Goal: Information Seeking & Learning: Learn about a topic

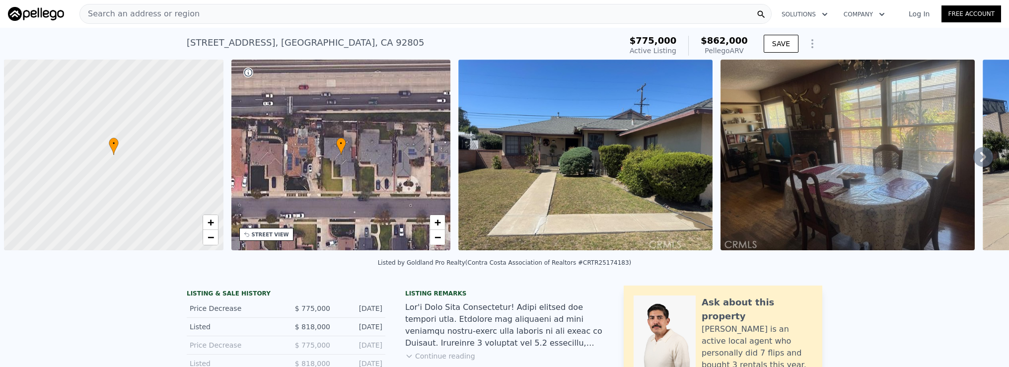
scroll to position [0, 4]
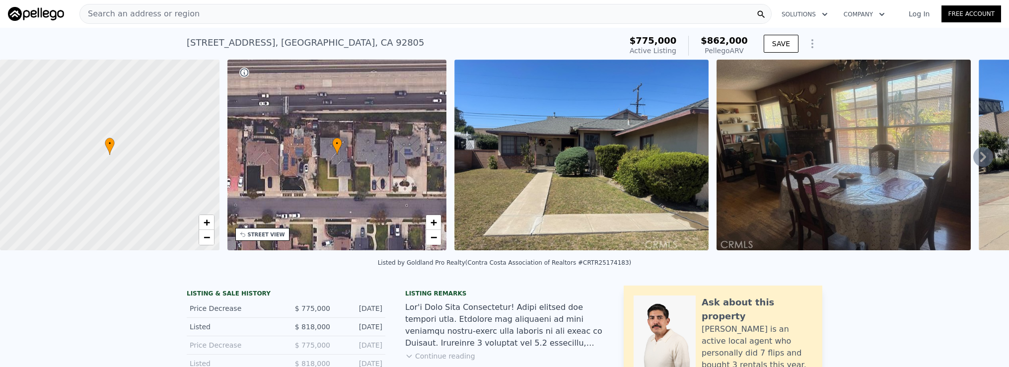
click at [169, 21] on div "Search an address or region" at bounding box center [140, 13] width 120 height 19
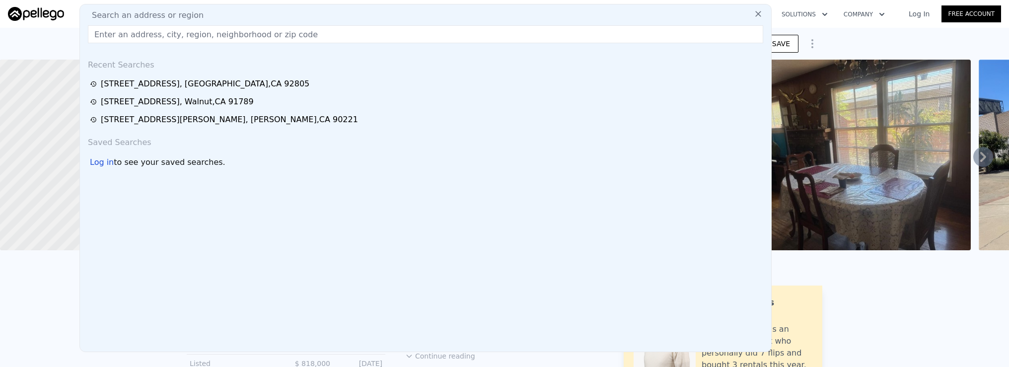
click at [173, 18] on span "Search an address or region" at bounding box center [144, 15] width 120 height 12
paste input "4915 Argus Dr Los Angeles, CA 90041"
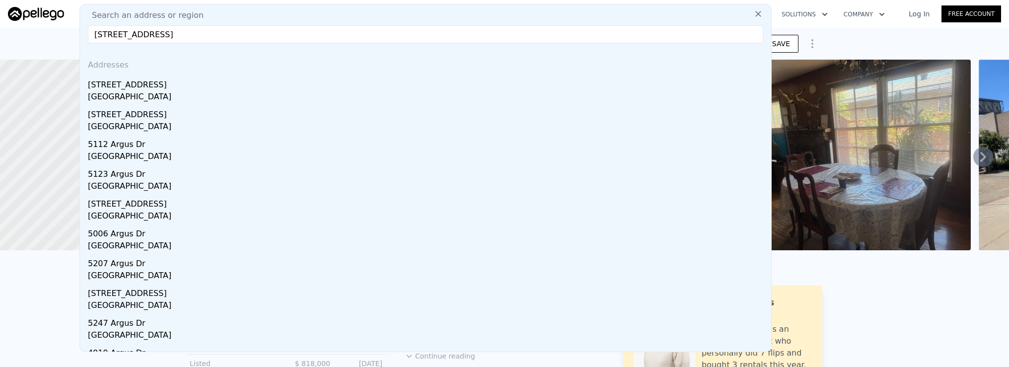
type input "4915 Argus Dr Los Angeles, CA 90041"
click at [204, 81] on div "4915 Argus Dr" at bounding box center [428, 83] width 680 height 16
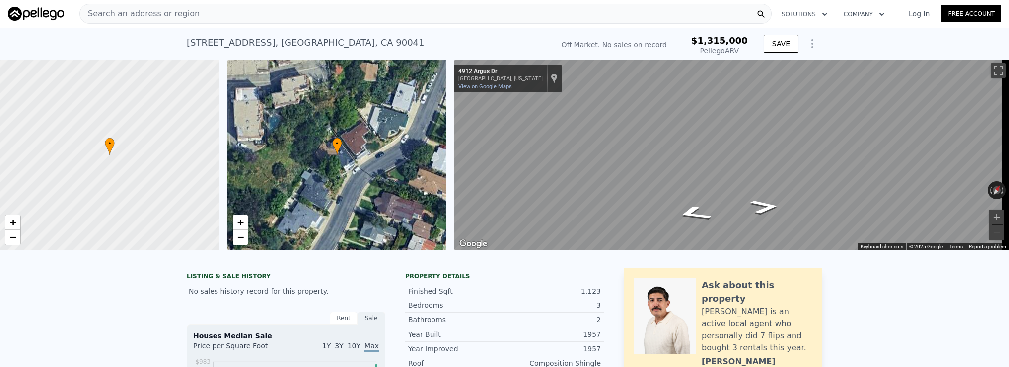
click at [248, 22] on div "Search an address or region" at bounding box center [425, 14] width 693 height 20
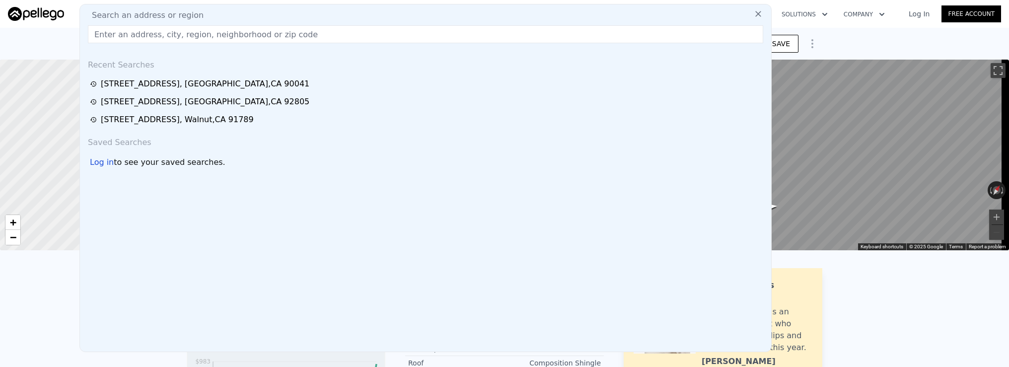
click at [249, 21] on div "Search an address or region" at bounding box center [426, 15] width 684 height 12
click at [251, 34] on input "text" at bounding box center [426, 34] width 676 height 18
paste input "1210 7th Place, Hermosa Beach, CA 90254"
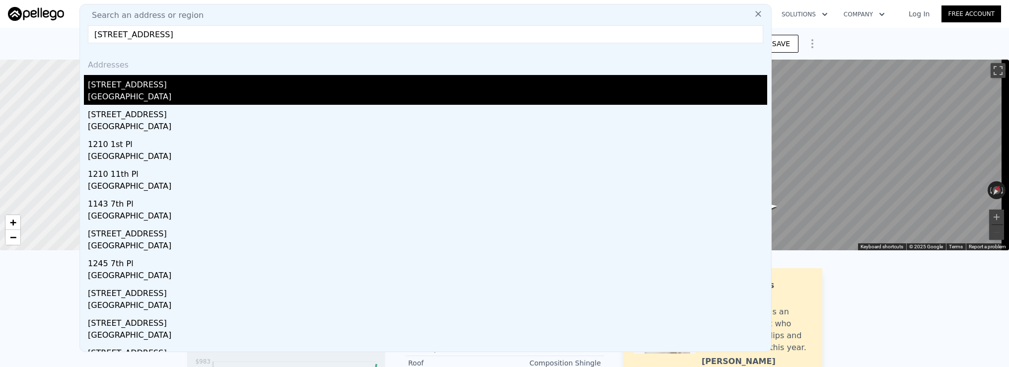
type input "1210 7th Place, Hermosa Beach, CA 90254"
click at [240, 88] on div "1210 7th Pl" at bounding box center [428, 83] width 680 height 16
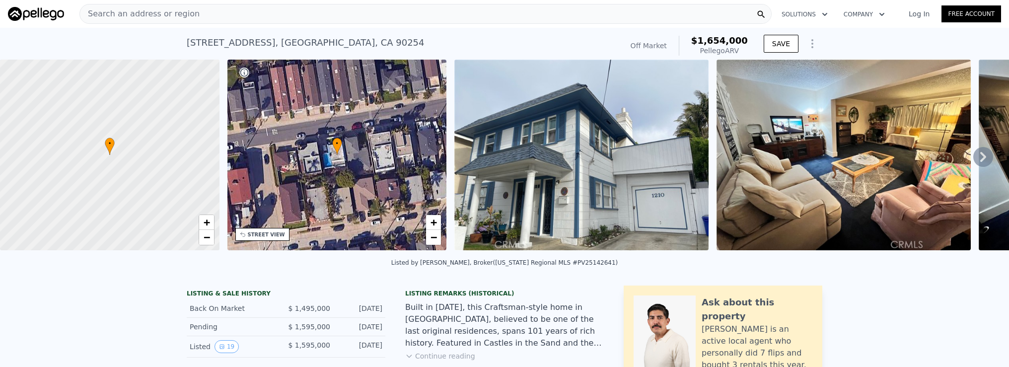
click at [136, 14] on span "Search an address or region" at bounding box center [140, 14] width 120 height 12
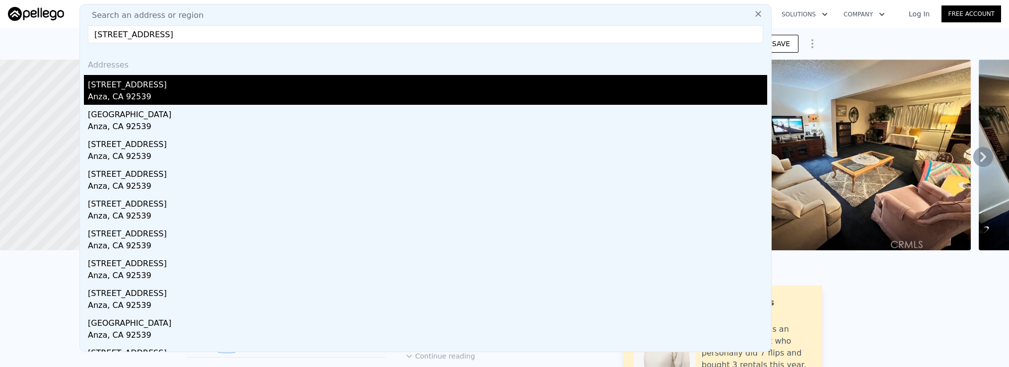
type input "59481 Burnt Valley Road, Anza, CA 92539"
click at [165, 88] on div "59481 Burnt Valley Rd" at bounding box center [428, 83] width 680 height 16
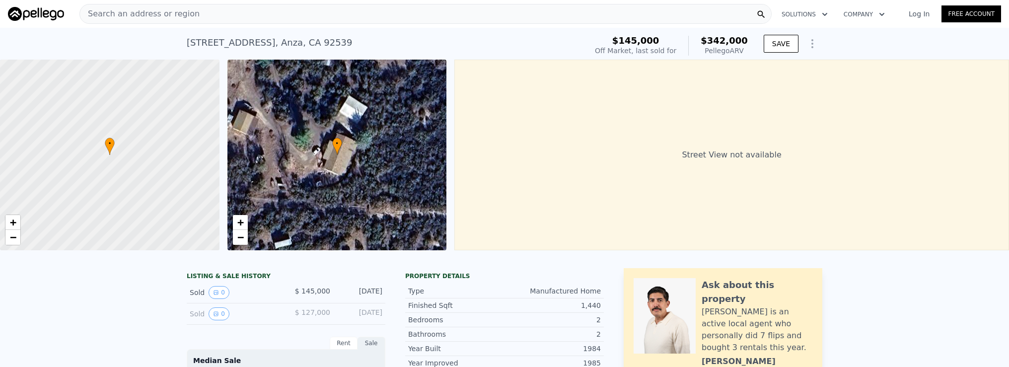
click at [194, 18] on div "Search an address or region" at bounding box center [425, 14] width 693 height 20
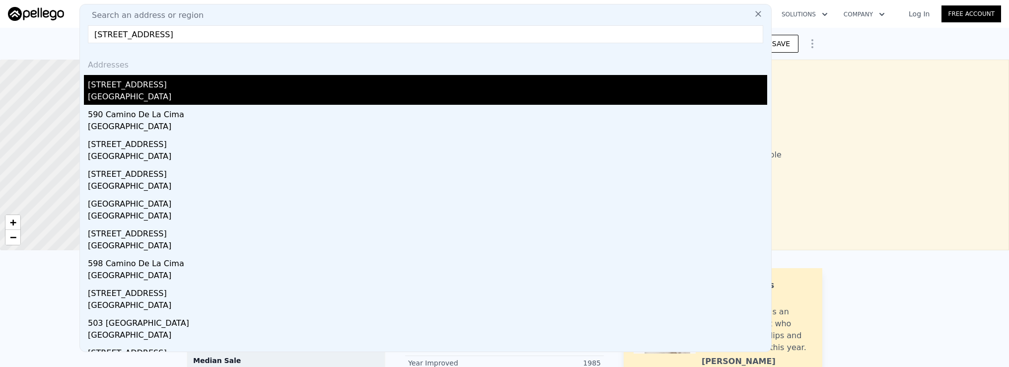
type input "320 Camino De La Cima, San Marcos, CA 92078"
click at [233, 98] on div "San Marcos, CA 92078" at bounding box center [428, 98] width 680 height 14
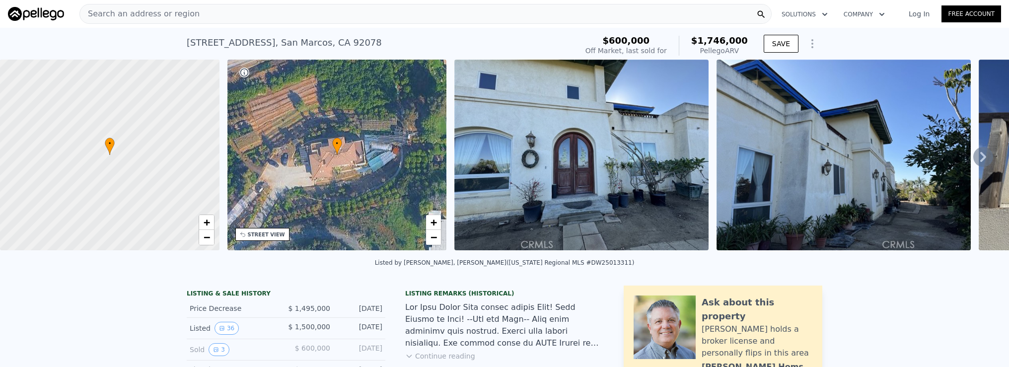
scroll to position [0, 4]
click at [215, 21] on div "Search an address or region" at bounding box center [425, 14] width 693 height 20
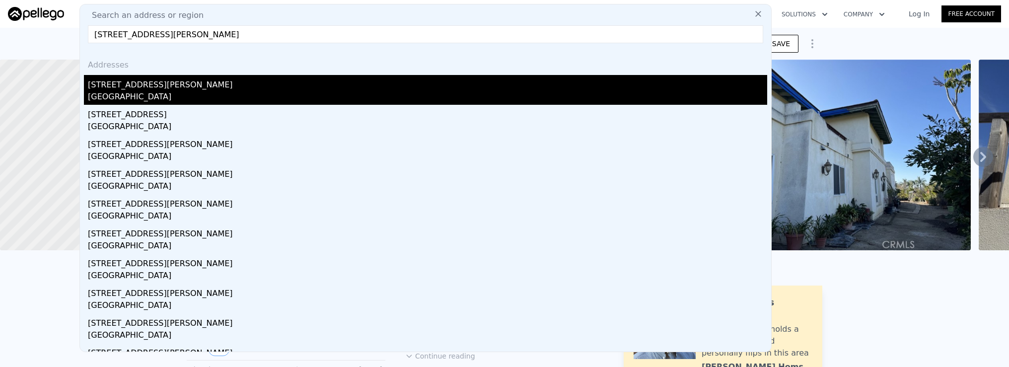
type input "8631 Holly Street, Rancho Cucamonga, CA 91701"
click at [195, 88] on div "[STREET_ADDRESS][PERSON_NAME]" at bounding box center [428, 83] width 680 height 16
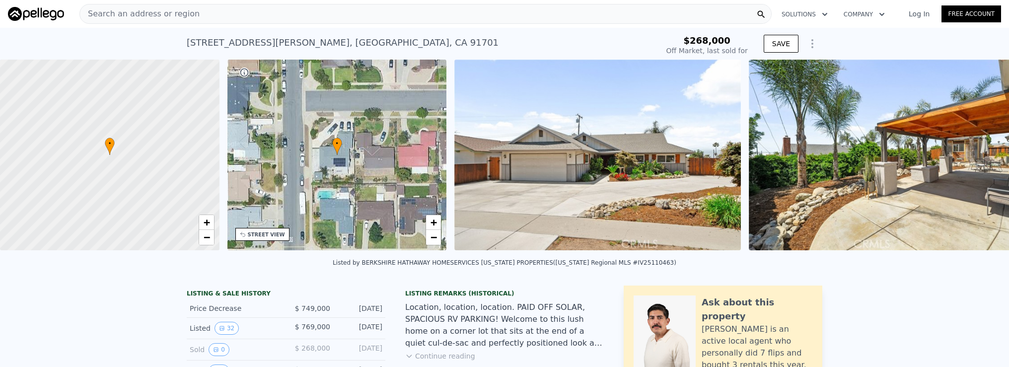
scroll to position [0, 4]
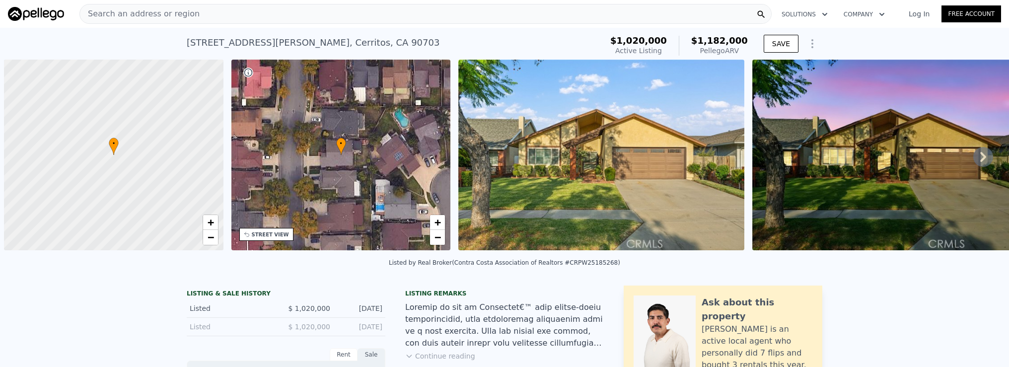
scroll to position [0, 4]
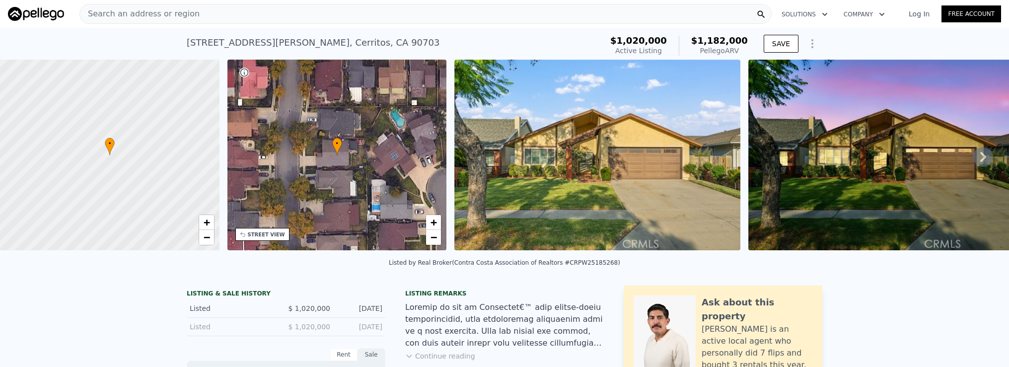
click at [304, 22] on div "Search an address or region" at bounding box center [425, 14] width 693 height 20
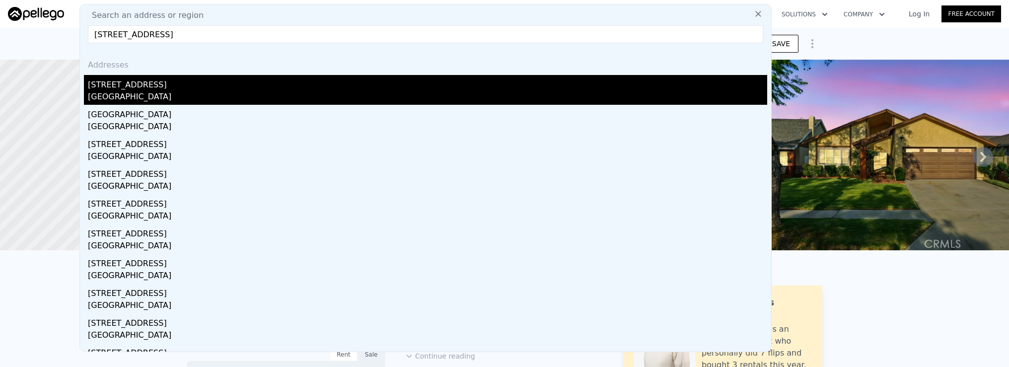
type input "[STREET_ADDRESS]"
click at [269, 85] on div "[STREET_ADDRESS]" at bounding box center [428, 83] width 680 height 16
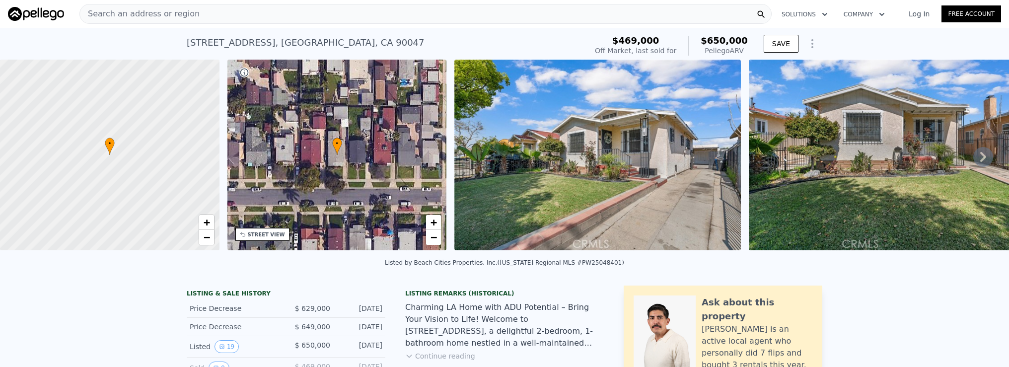
scroll to position [0, 4]
click at [116, 10] on span "Search an address or region" at bounding box center [140, 14] width 120 height 12
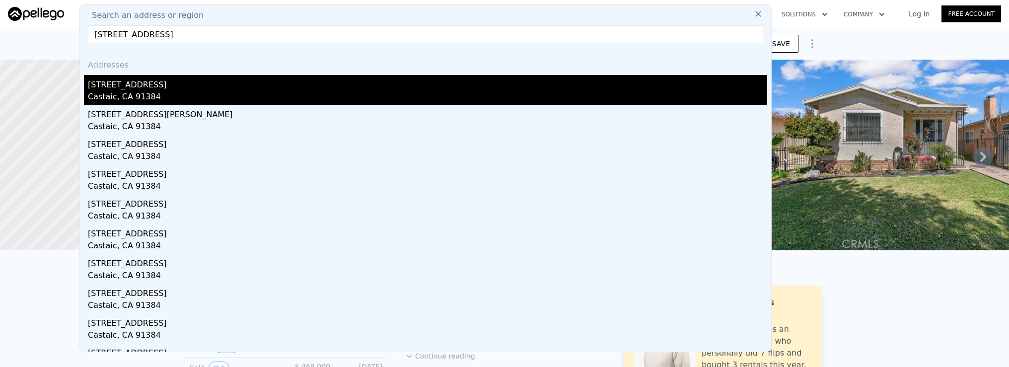
type input "[STREET_ADDRESS]"
click at [164, 97] on div "Castaic, CA 91384" at bounding box center [428, 98] width 680 height 14
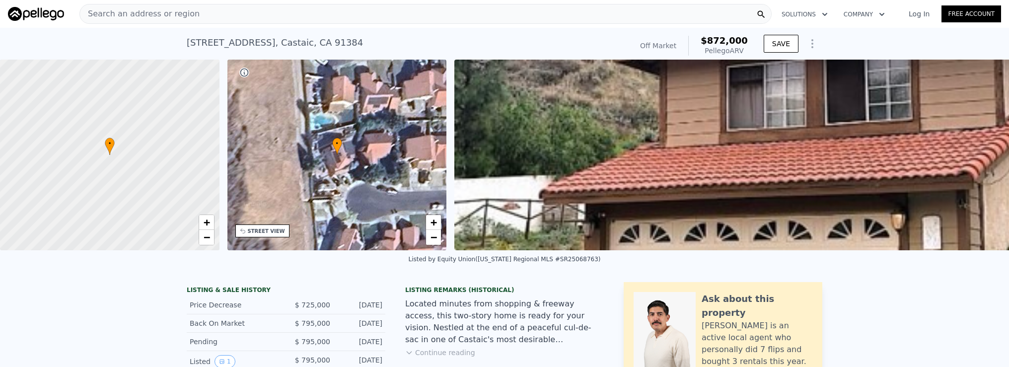
click at [466, 19] on div "Search an address or region" at bounding box center [425, 14] width 693 height 20
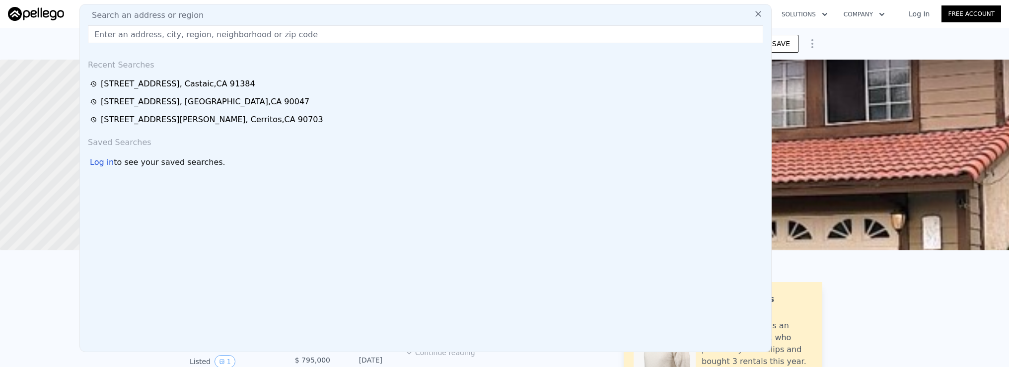
click at [54, 60] on div at bounding box center [109, 155] width 263 height 229
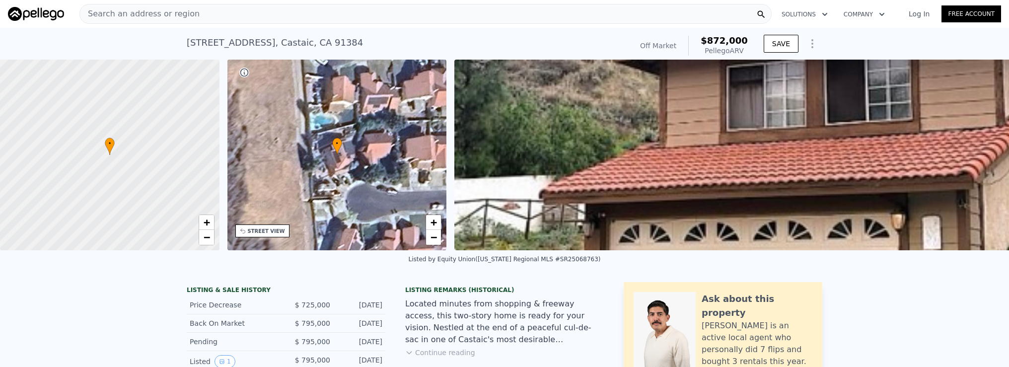
click at [323, 34] on div "[STREET_ADDRESS] Sold (~ARV $872k )" at bounding box center [408, 46] width 442 height 28
click at [321, 21] on div "Search an address or region" at bounding box center [425, 14] width 693 height 20
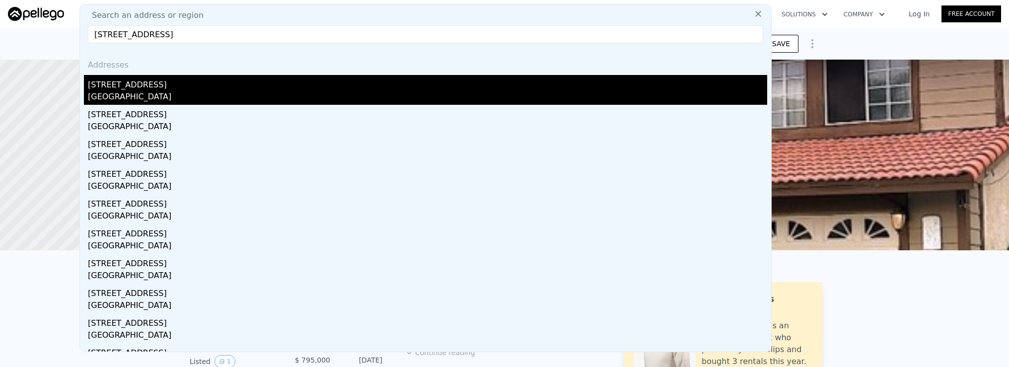
type input "[STREET_ADDRESS]"
click at [269, 93] on div "[GEOGRAPHIC_DATA]" at bounding box center [428, 98] width 680 height 14
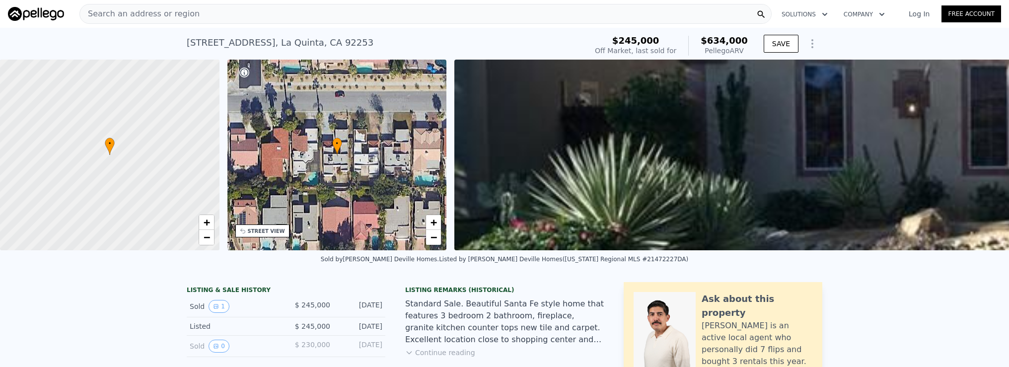
scroll to position [0, 4]
click at [220, 19] on div "Search an address or region" at bounding box center [425, 14] width 693 height 20
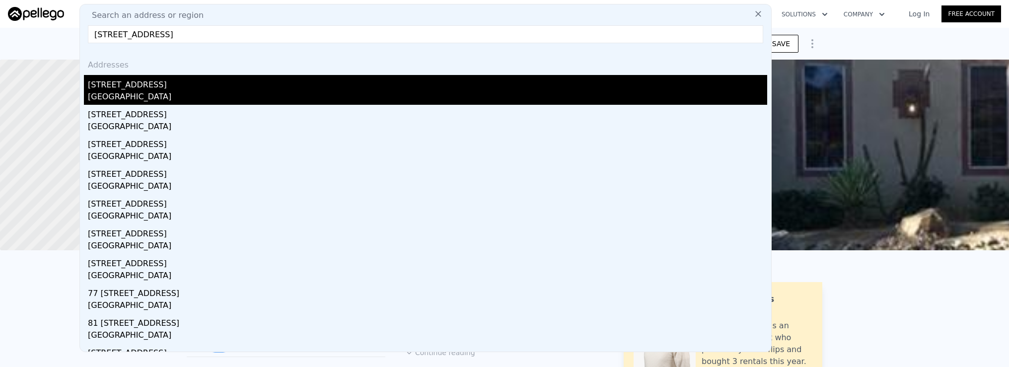
type input "[STREET_ADDRESS]"
click at [272, 99] on div "[GEOGRAPHIC_DATA]" at bounding box center [428, 98] width 680 height 14
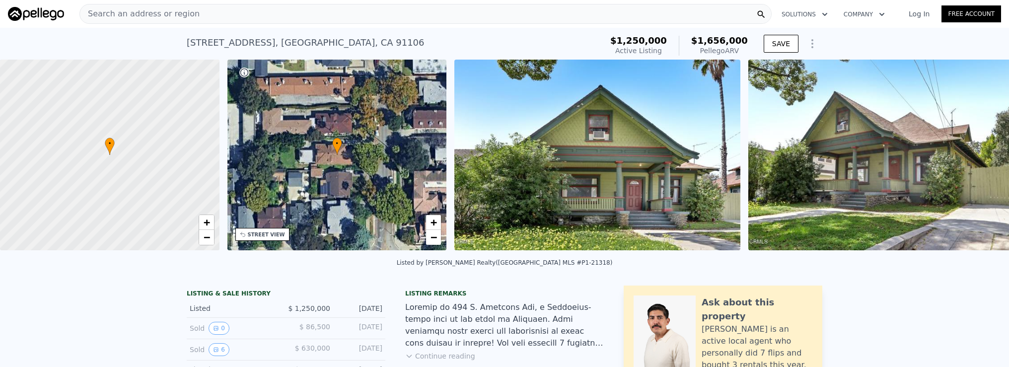
scroll to position [0, 4]
click at [263, 15] on div "Search an address or region" at bounding box center [425, 14] width 693 height 20
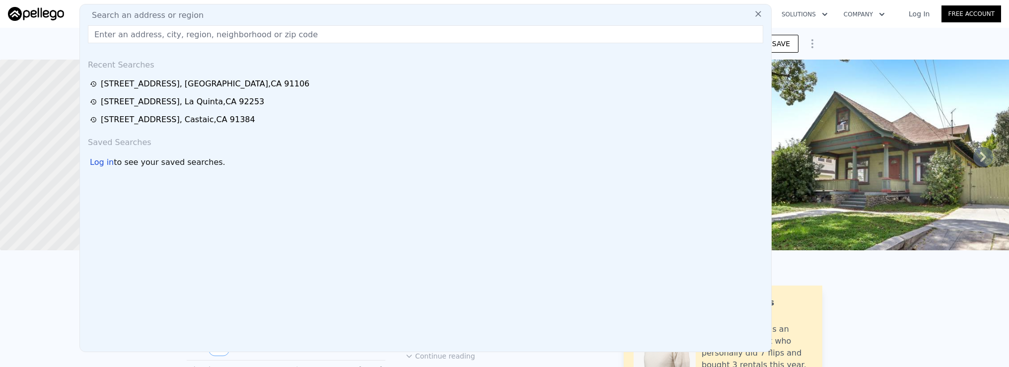
drag, startPoint x: 264, startPoint y: 22, endPoint x: 238, endPoint y: 37, distance: 29.4
click at [238, 37] on div "Search an address or region Recent Searches [STREET_ADDRESS][GEOGRAPHIC_DATA][S…" at bounding box center [425, 178] width 693 height 348
drag, startPoint x: 238, startPoint y: 37, endPoint x: 203, endPoint y: 36, distance: 35.8
click at [203, 36] on input "text" at bounding box center [426, 34] width 676 height 18
click at [274, 28] on input "text" at bounding box center [426, 34] width 676 height 18
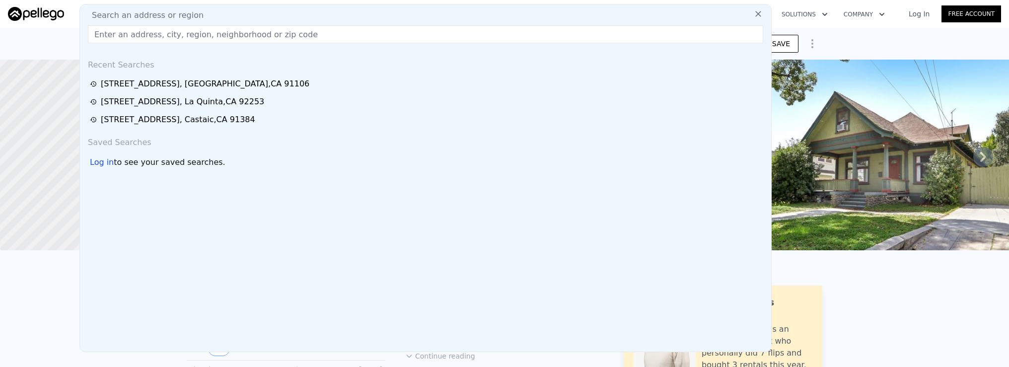
paste input "[STREET_ADDRESS]"
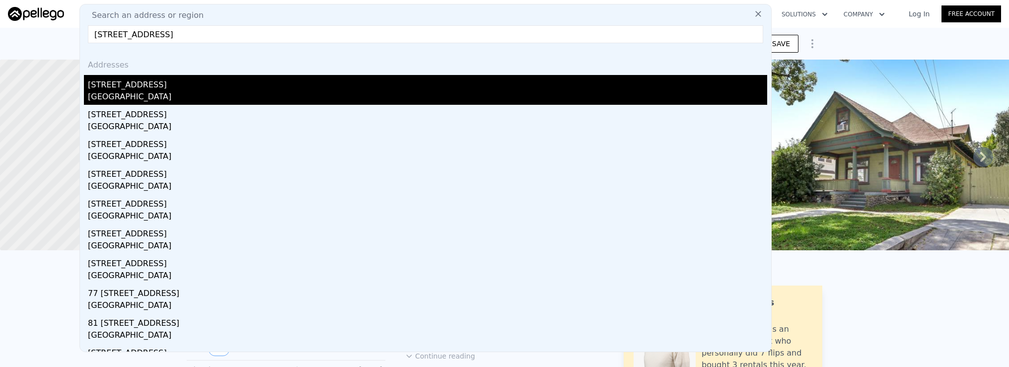
type input "[STREET_ADDRESS]"
click at [202, 85] on div "[STREET_ADDRESS]" at bounding box center [428, 83] width 680 height 16
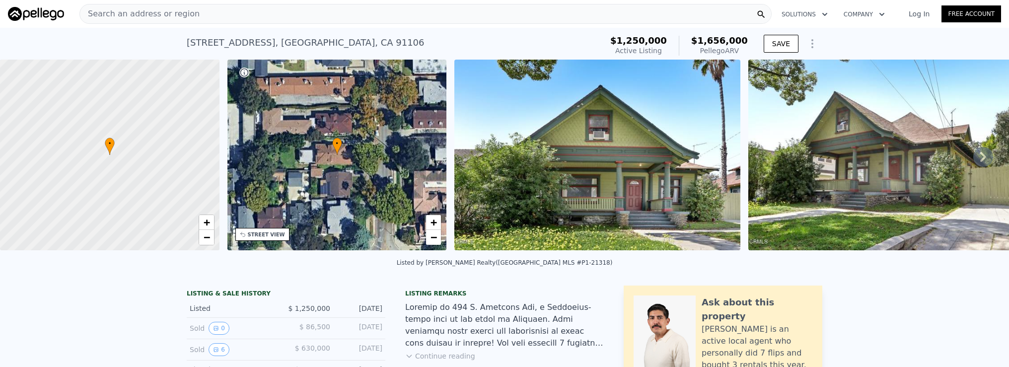
click at [342, 15] on div "Search an address or region" at bounding box center [425, 14] width 693 height 20
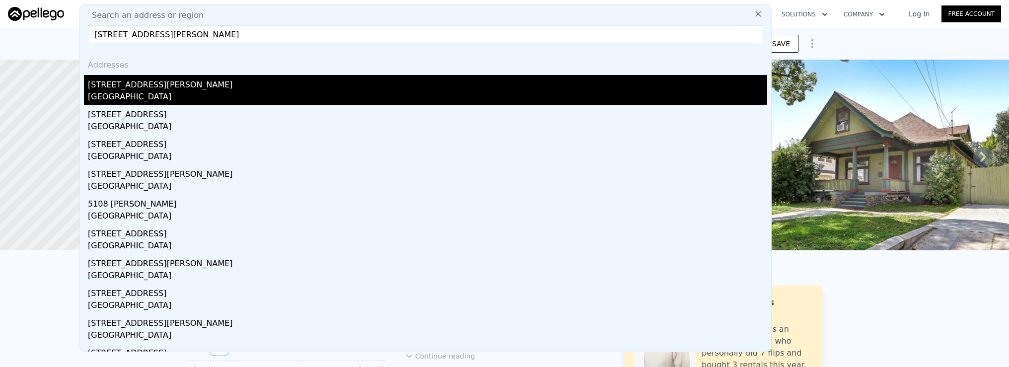
type input "[STREET_ADDRESS][PERSON_NAME]"
click at [359, 99] on div "[GEOGRAPHIC_DATA]" at bounding box center [428, 98] width 680 height 14
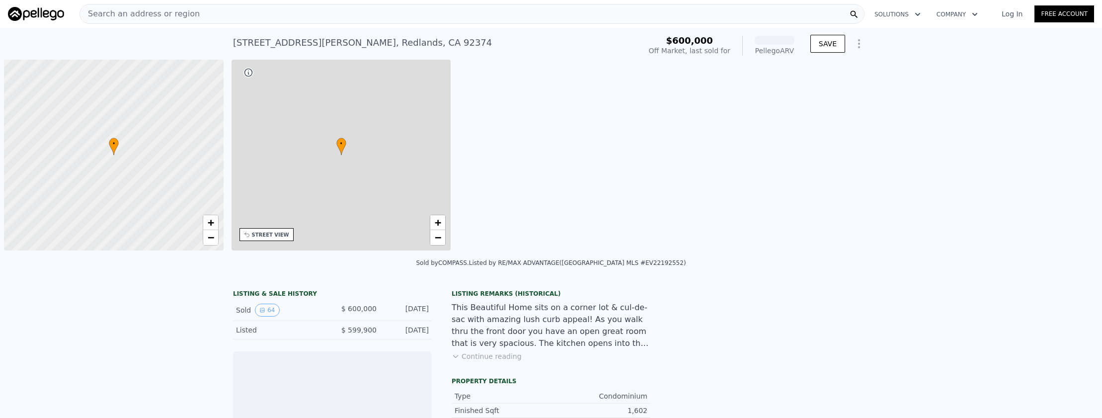
scroll to position [0, 4]
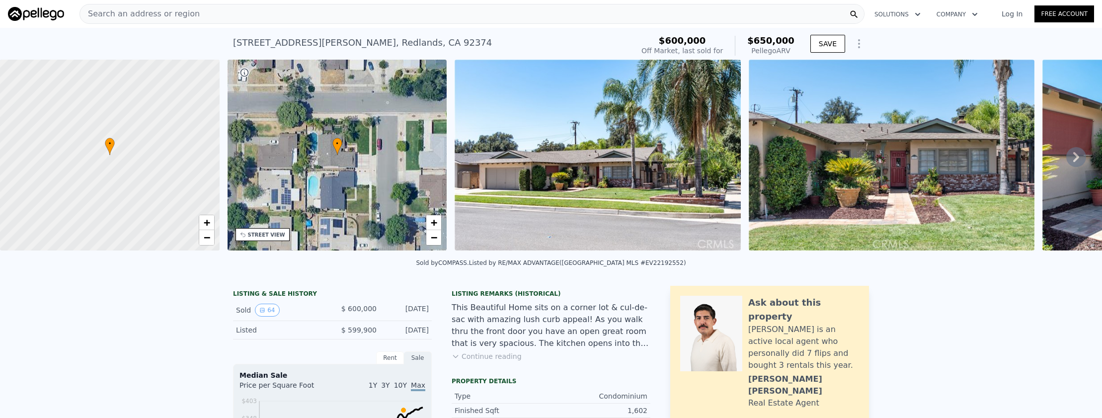
click at [419, 17] on div "Search an address or region" at bounding box center [471, 14] width 785 height 20
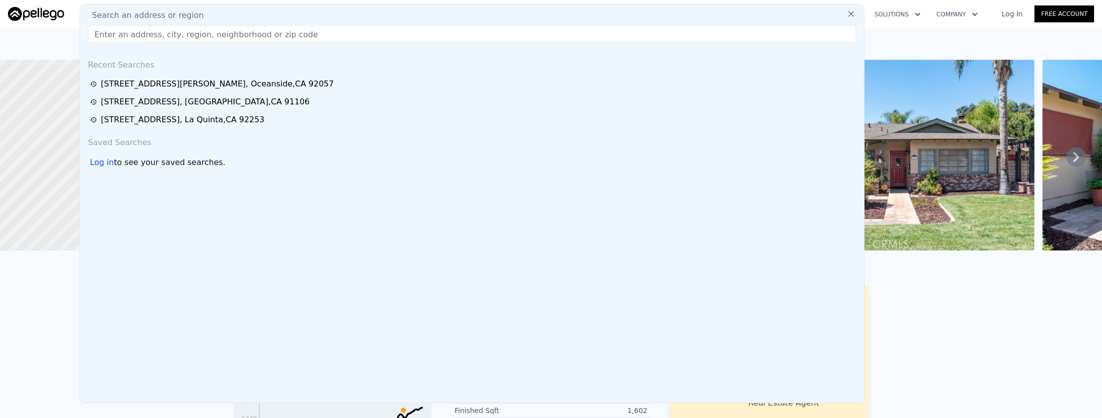
click at [421, 32] on input "text" at bounding box center [472, 34] width 768 height 18
paste input "619 W Leeside Street, Glendora, CA 91741"
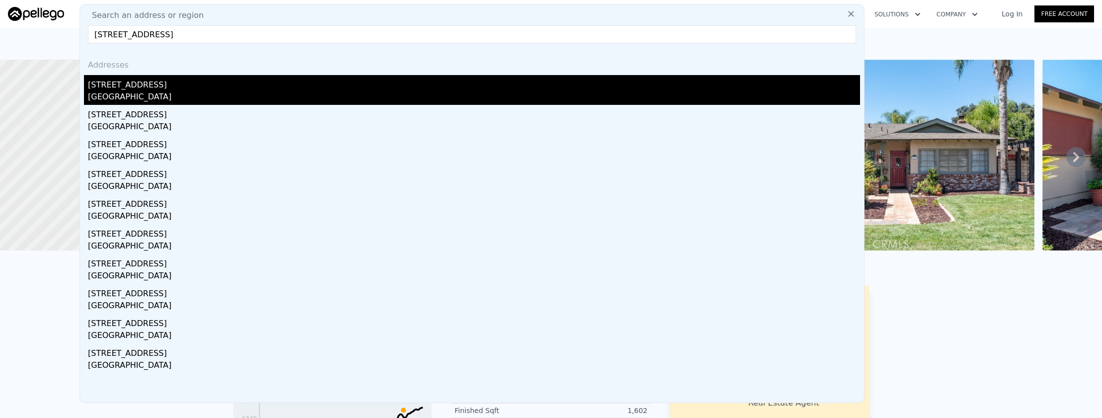
type input "619 W Leeside Street, Glendora, CA 91741"
click at [384, 91] on div "Glendora, CA 91741" at bounding box center [474, 98] width 772 height 14
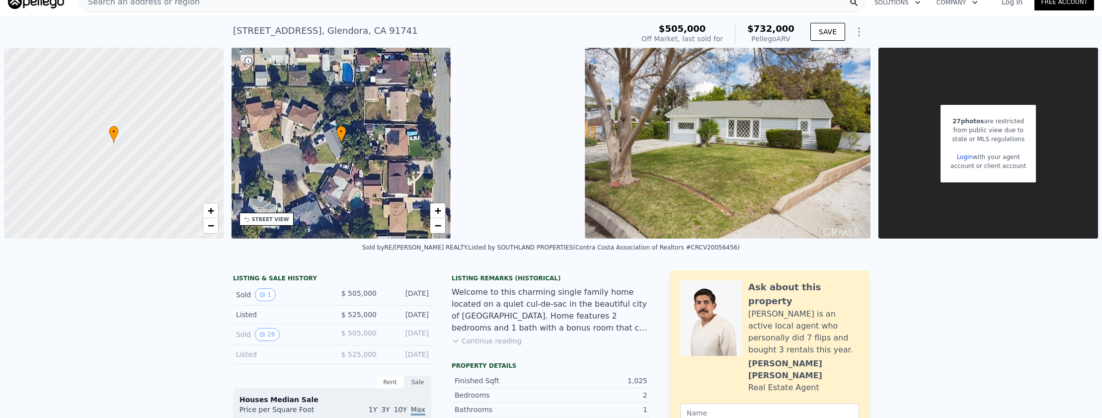
scroll to position [3, 0]
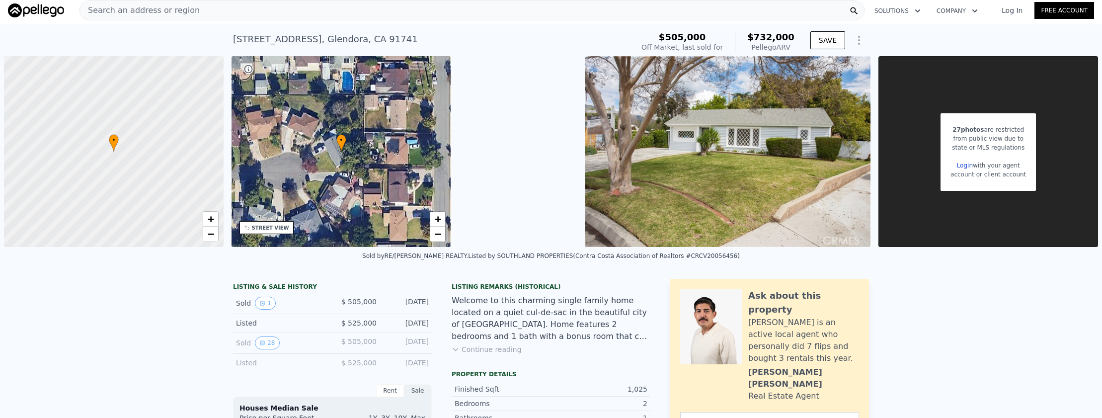
click at [336, 13] on div "Search an address or region" at bounding box center [471, 10] width 785 height 20
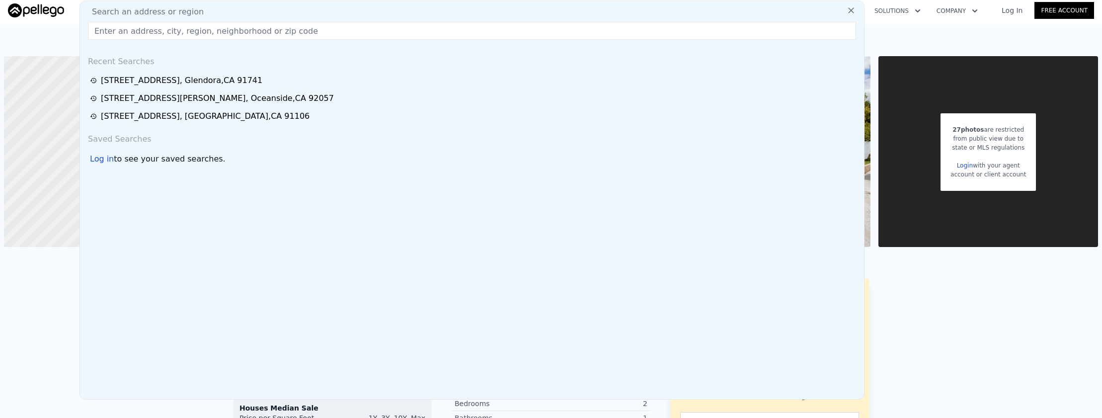
click at [339, 32] on input "text" at bounding box center [472, 31] width 768 height 18
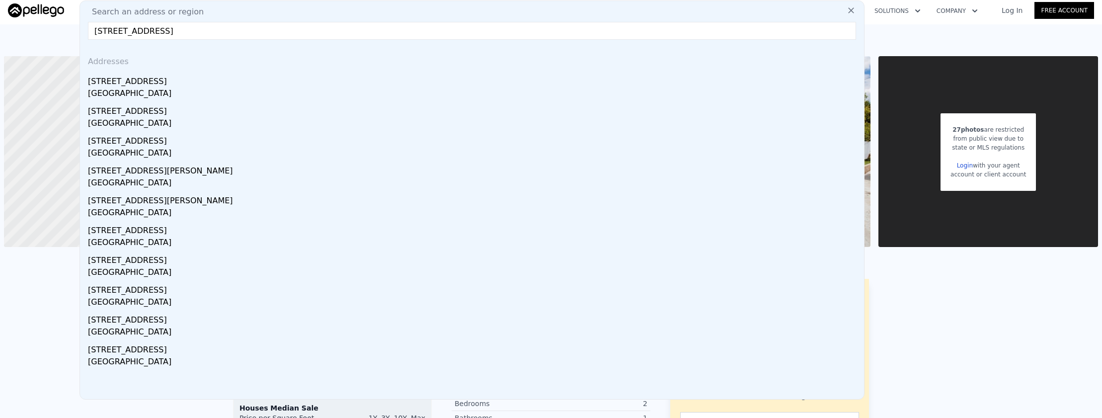
type input "2059 Tulip Avenue, Simi Valley, CA 93063"
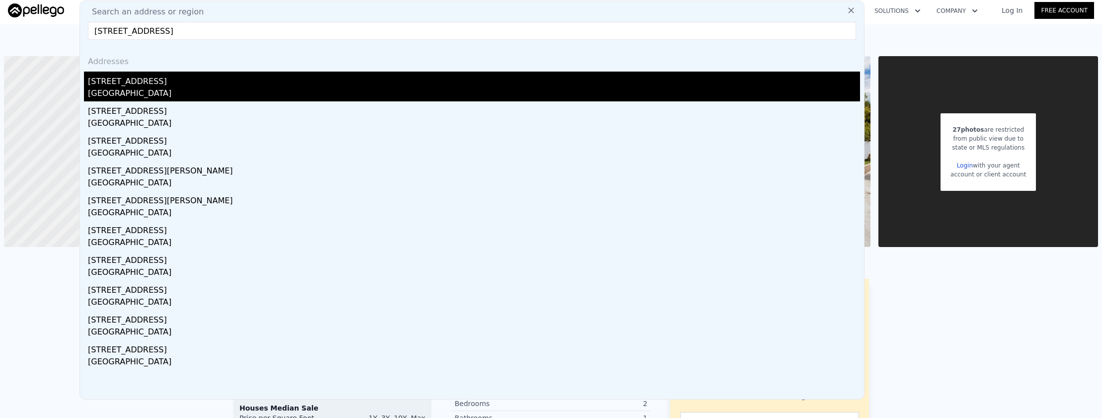
click at [332, 87] on div "Simi Valley, CA 93063" at bounding box center [474, 94] width 772 height 14
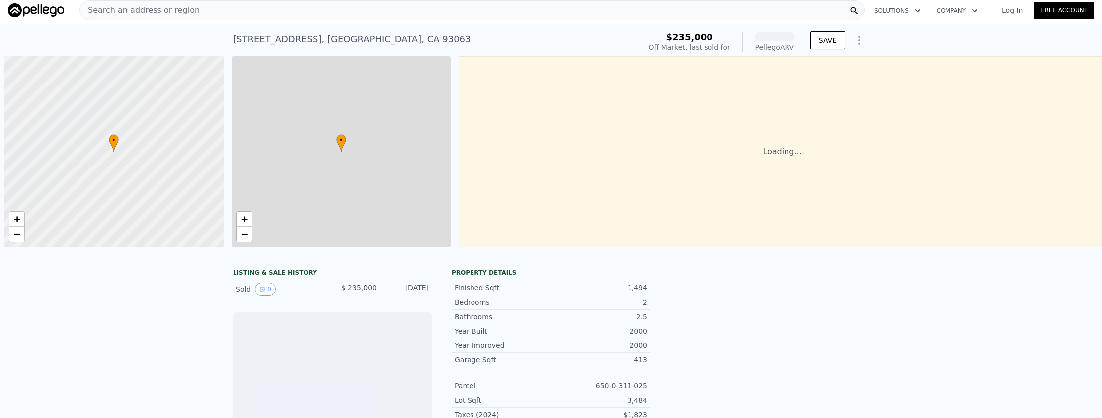
scroll to position [0, 4]
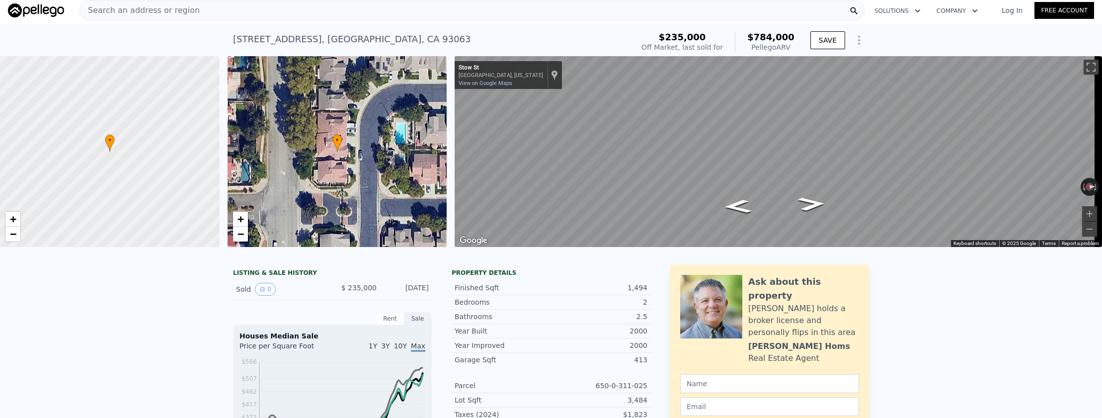
click at [486, 18] on div "Search an address or region" at bounding box center [471, 10] width 785 height 20
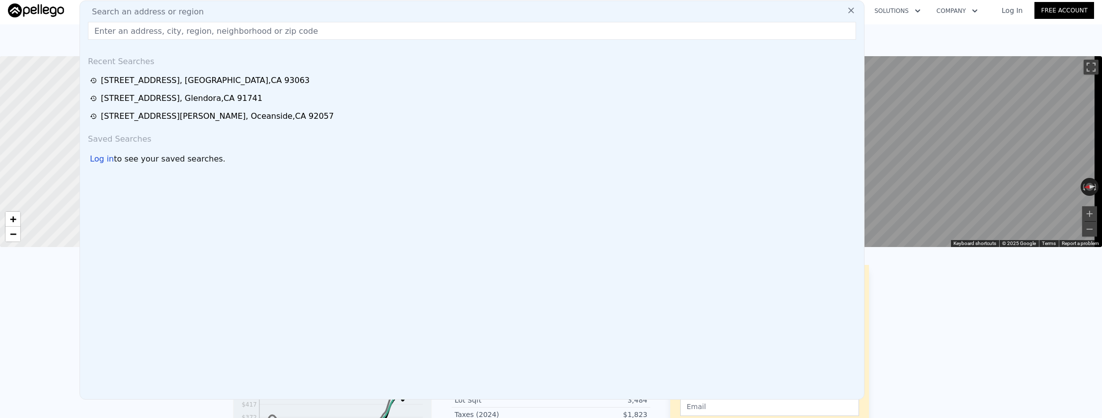
click at [492, 31] on input "text" at bounding box center [472, 31] width 768 height 18
type input "1943 Paso Real Avenue, Rowland Heights, CA 91748"
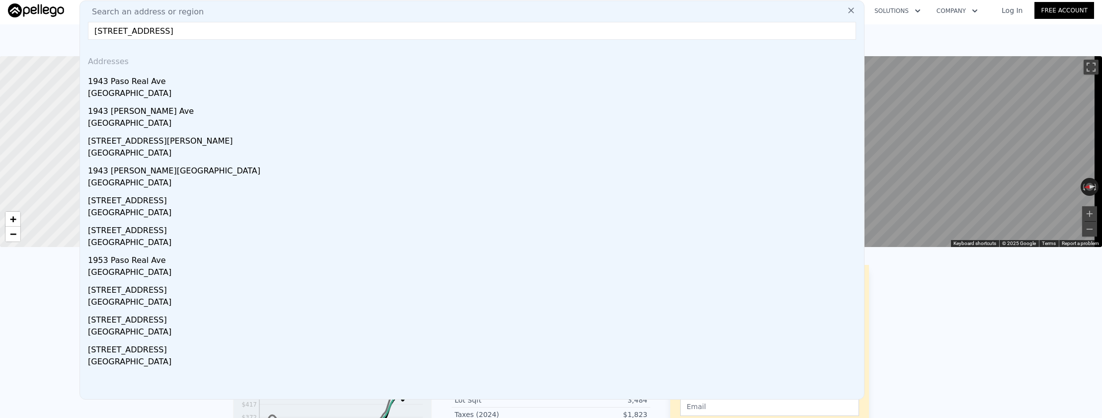
click at [489, 85] on div "1943 Paso Real Ave" at bounding box center [474, 80] width 772 height 16
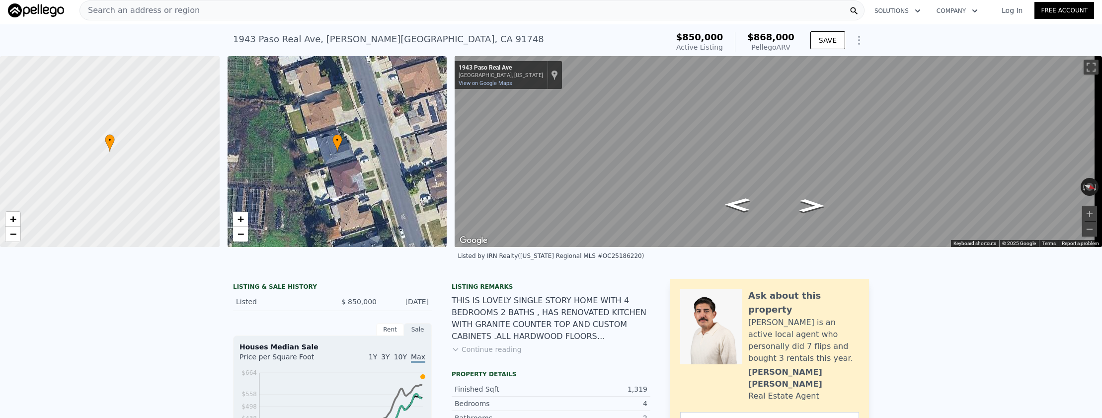
click at [307, 21] on div "Search an address or region Solutions Company Open main menu Log In Free Account" at bounding box center [551, 11] width 1086 height 24
click at [302, 6] on div "Search an address or region" at bounding box center [471, 10] width 785 height 20
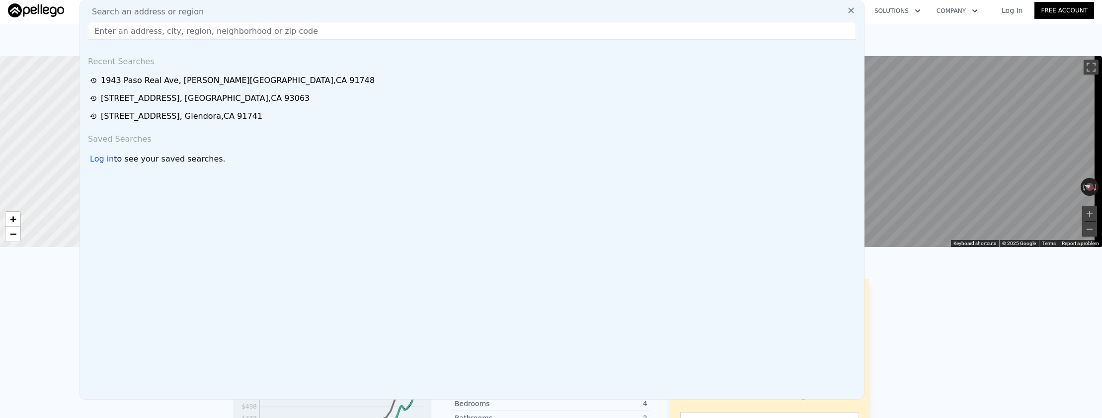
click at [308, 31] on input "text" at bounding box center [472, 31] width 768 height 18
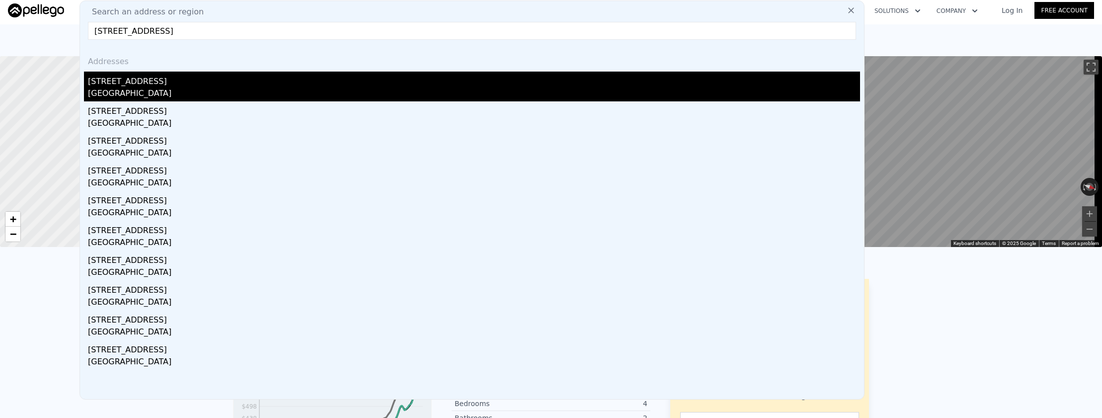
type input "443 W Southgate Avenue, Fullerton, CA 92832"
click at [279, 87] on div "Fullerton, CA 92832" at bounding box center [474, 94] width 772 height 14
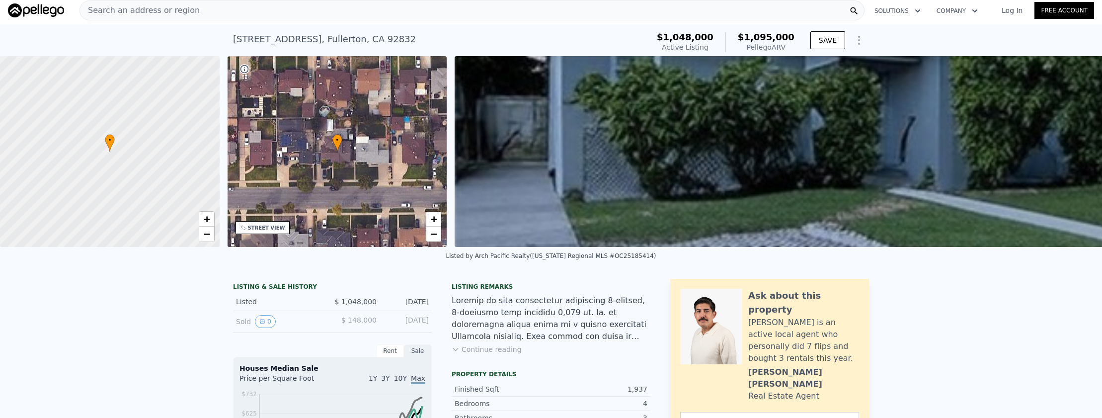
click at [320, 16] on div "Search an address or region" at bounding box center [471, 10] width 785 height 20
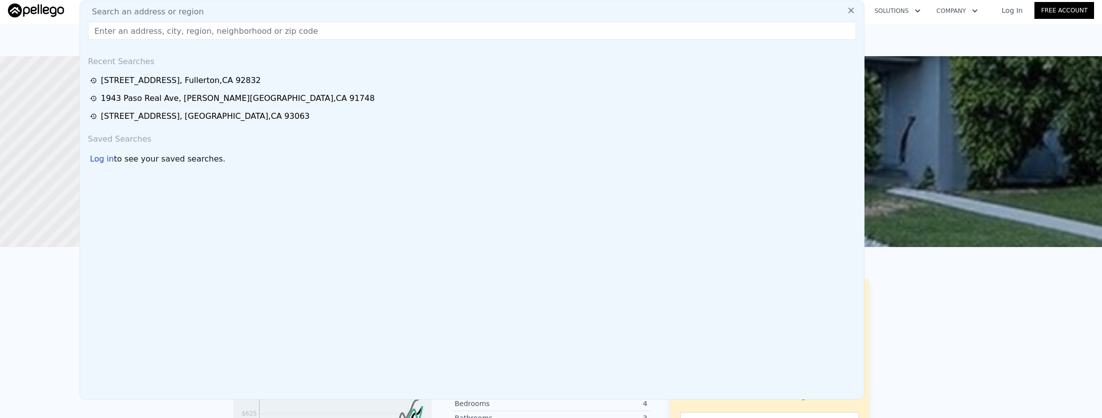
paste input "327 E LEMON Ave, Monrovia 91016"
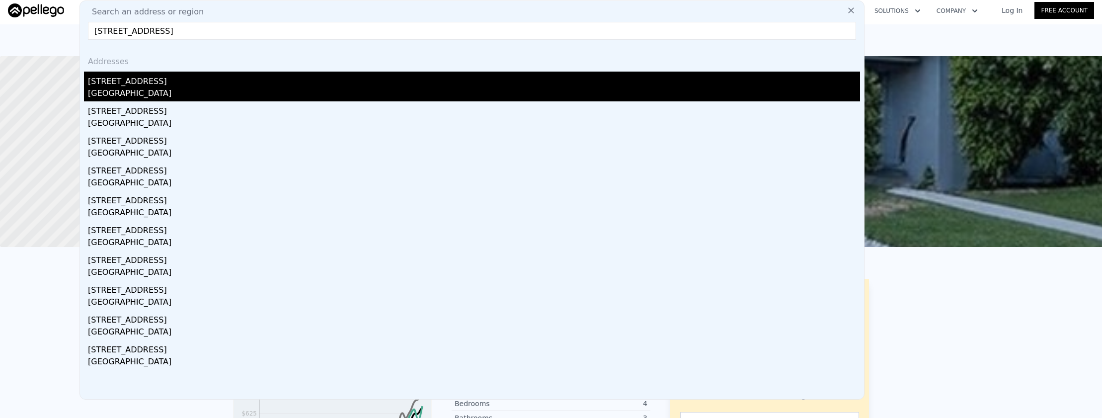
type input "327 E LEMON Ave, Monrovia 91016"
click at [440, 88] on div "Monrovia, CA 91016" at bounding box center [474, 94] width 772 height 14
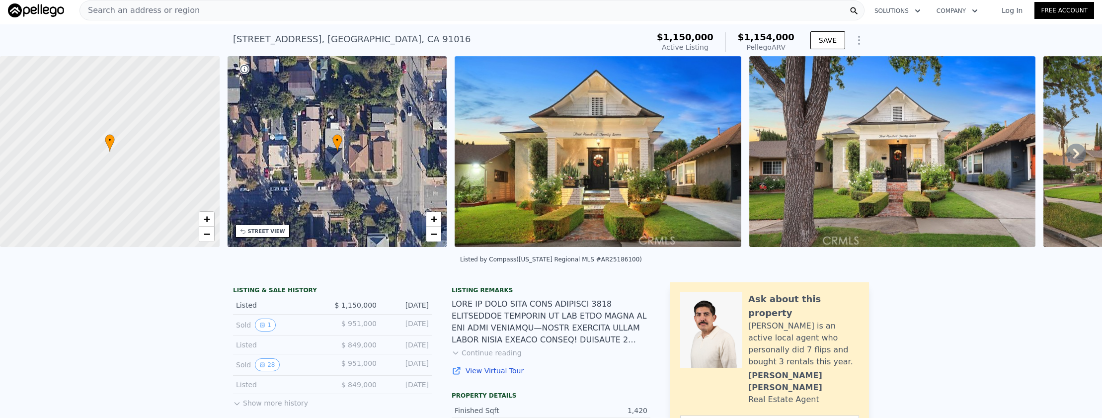
click at [318, 13] on div "Search an address or region" at bounding box center [471, 10] width 785 height 20
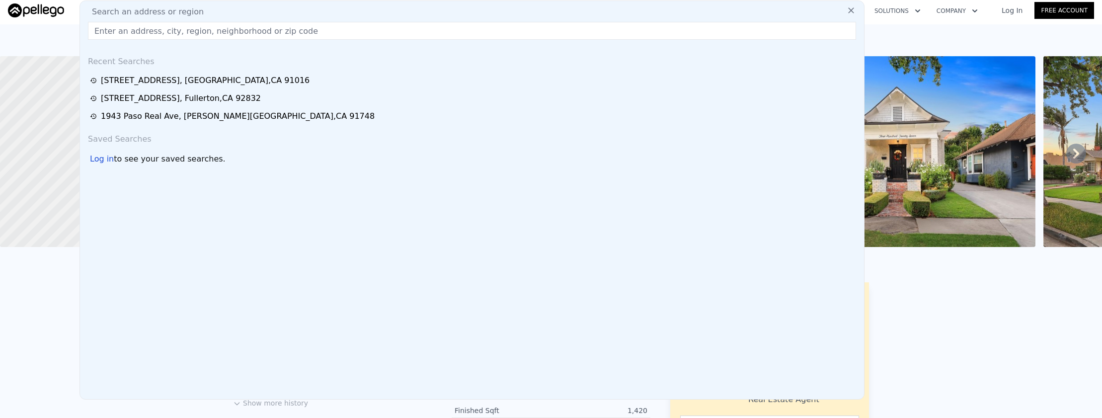
click at [318, 13] on div "Search an address or region" at bounding box center [472, 12] width 776 height 12
click at [320, 27] on input "text" at bounding box center [472, 31] width 768 height 18
paste input "1237 Luanne Avenue, Fullerton, CA 92831V"
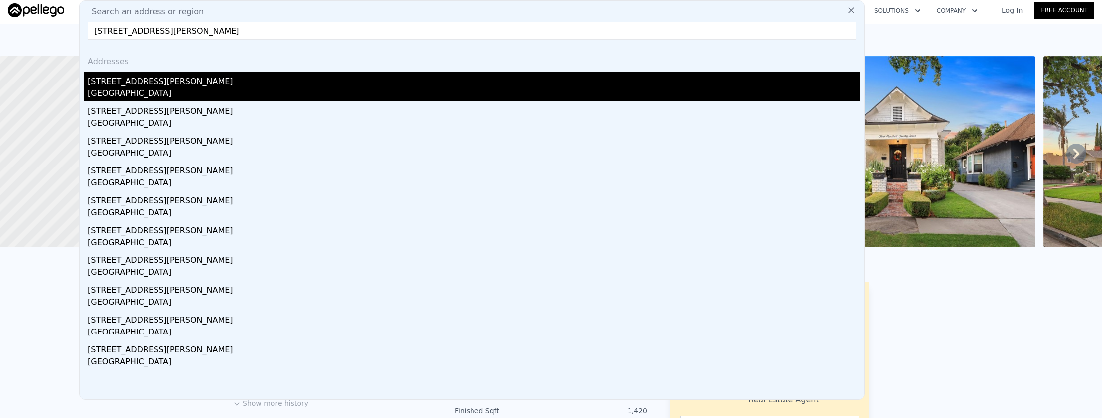
type input "1237 Luanne Avenue, Fullerton, CA 92831V"
click at [308, 76] on div "1237 Luanne Ave" at bounding box center [474, 80] width 772 height 16
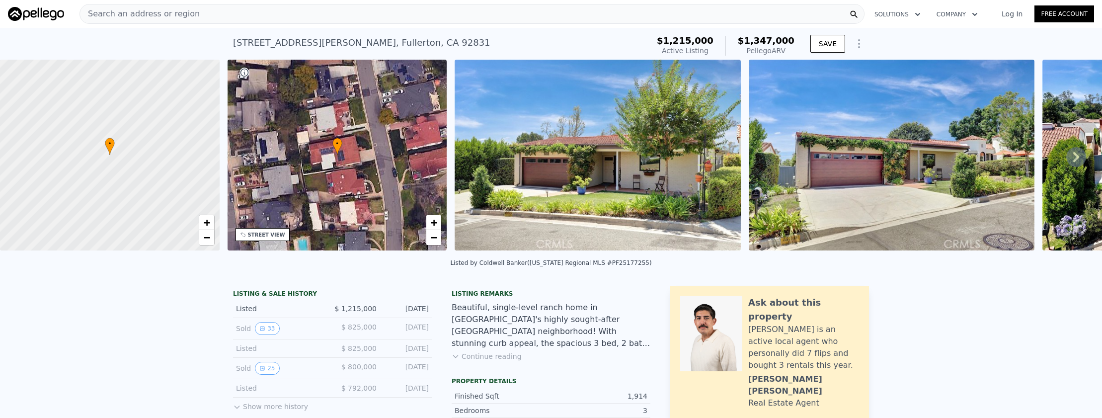
click at [366, 16] on div "Search an address or region" at bounding box center [471, 14] width 785 height 20
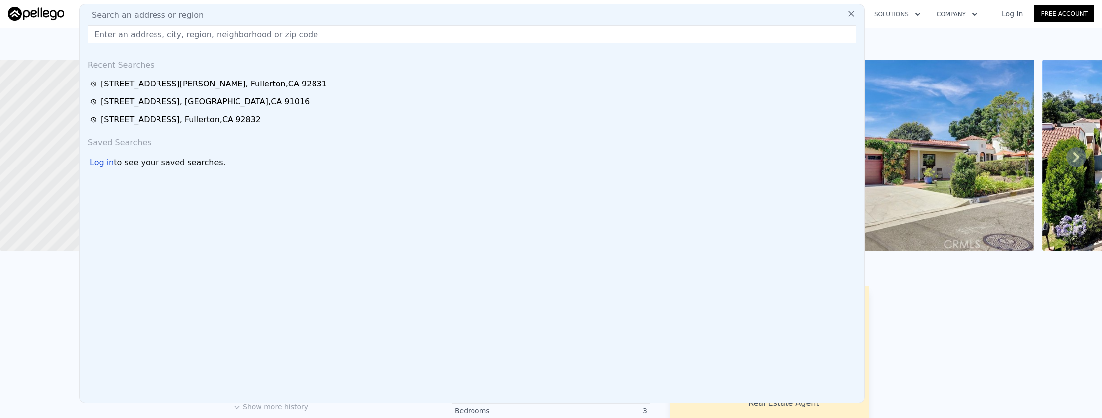
click at [366, 16] on div "Search an address or region" at bounding box center [472, 15] width 776 height 12
click at [367, 32] on input "text" at bounding box center [472, 34] width 768 height 18
paste input "9461 Calla Circle, Fountain Valley, CA 92708"
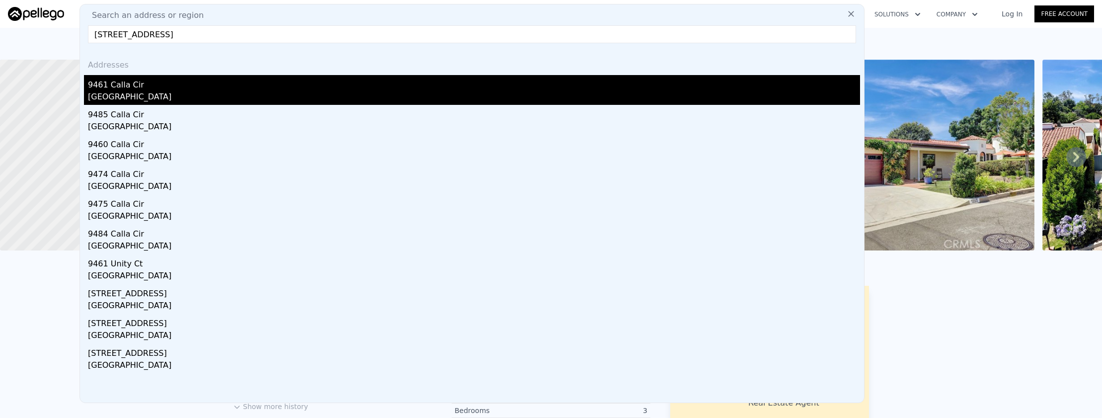
type input "9461 Calla Circle, Fountain Valley, CA 92708"
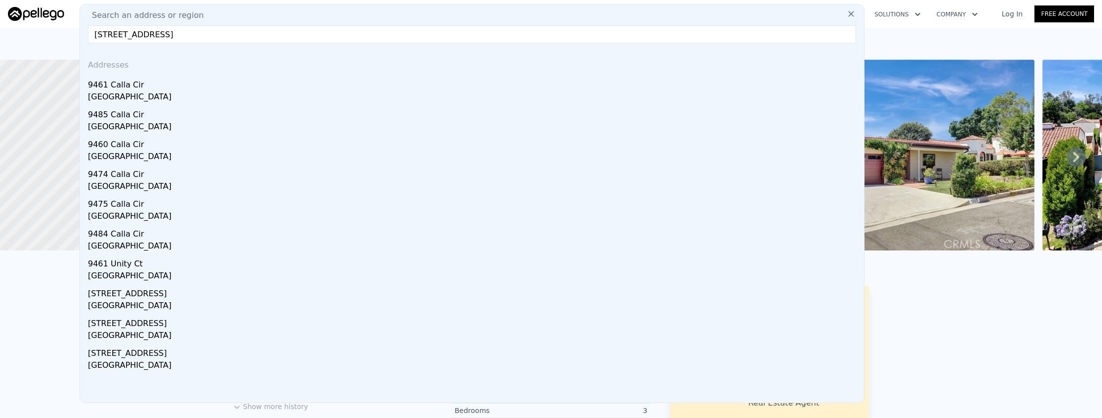
click at [324, 83] on div "9461 Calla Cir" at bounding box center [474, 83] width 772 height 16
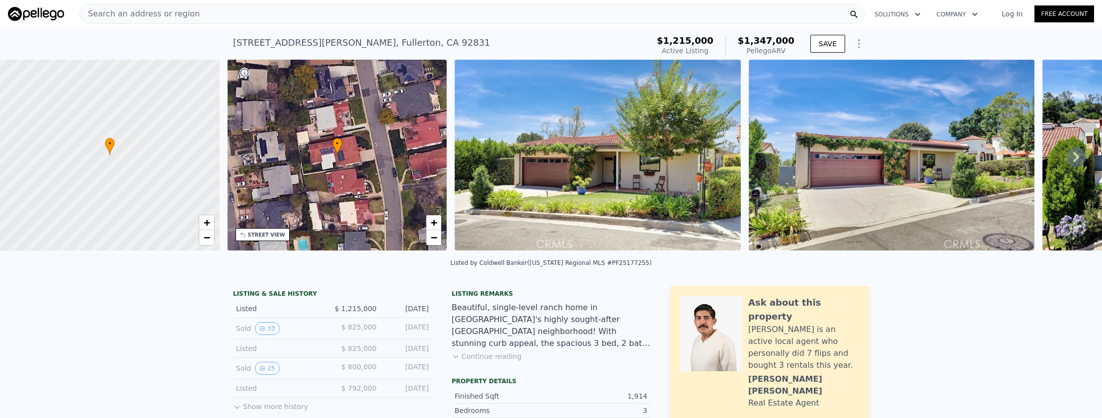
type input "5"
type input "1144"
type input "1916"
type input "6000"
type input "8720"
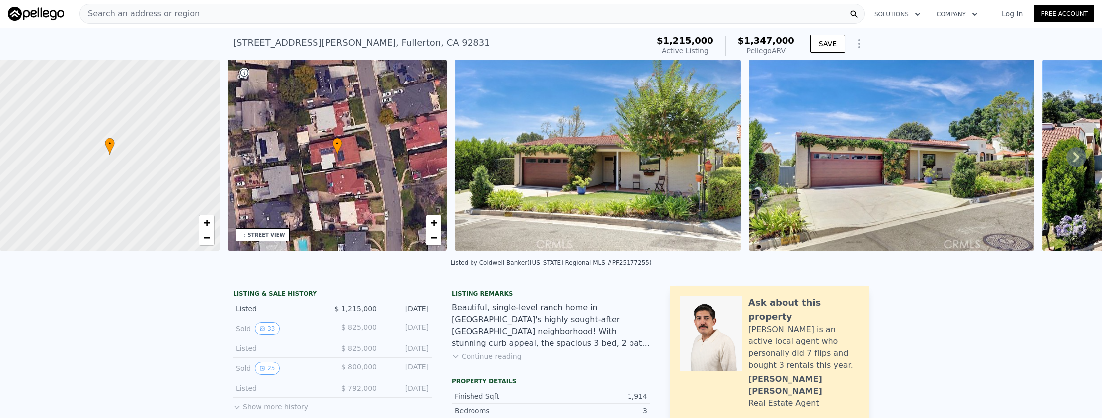
type input "$ 1,277,000"
type input "-$ 223,066"
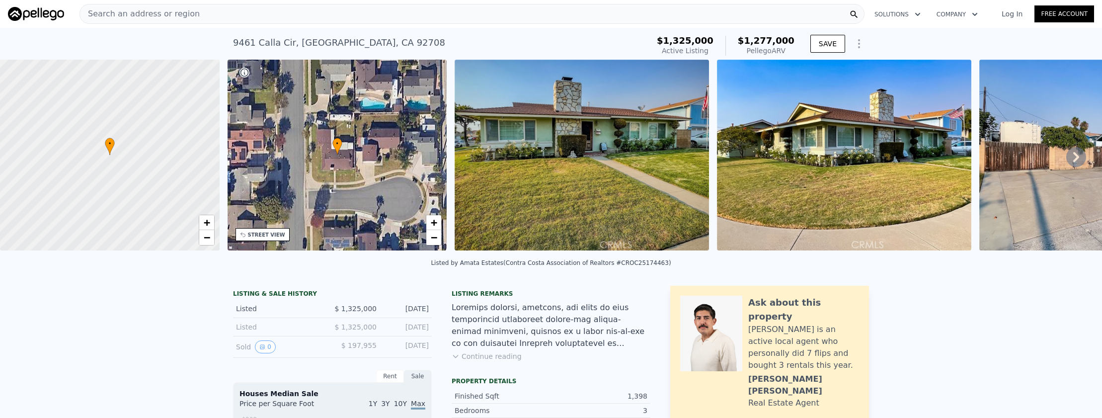
click at [239, 6] on div "Search an address or region" at bounding box center [471, 14] width 785 height 20
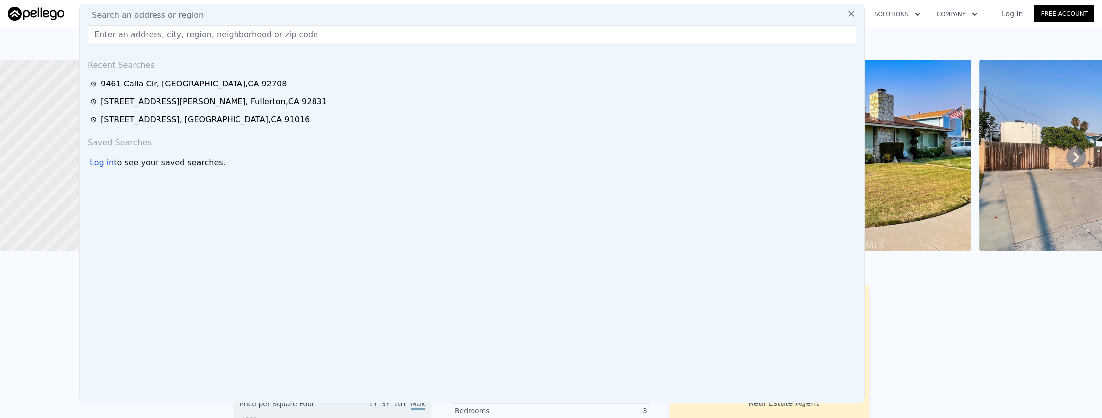
click at [239, 40] on input "text" at bounding box center [472, 34] width 768 height 18
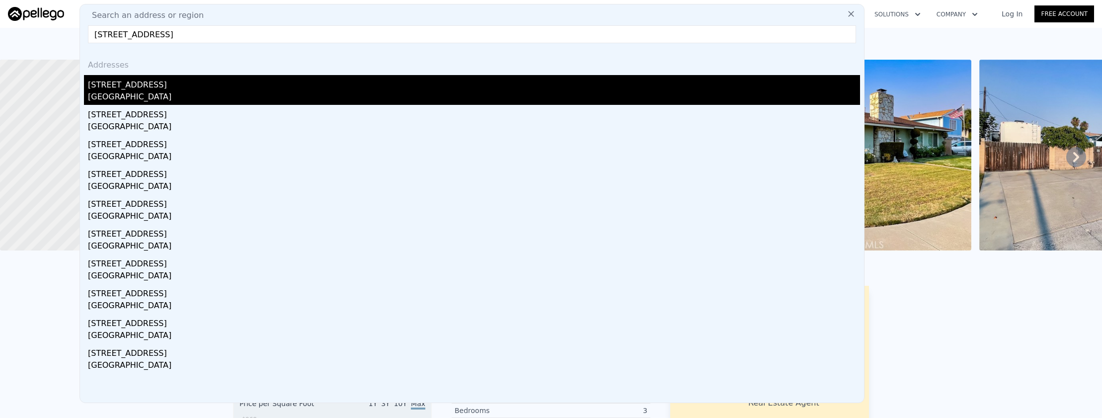
type input "141 N Calvados Avenue, Azusa, CA 91702"
click at [218, 83] on div "141 Calvados Avenue" at bounding box center [474, 83] width 772 height 16
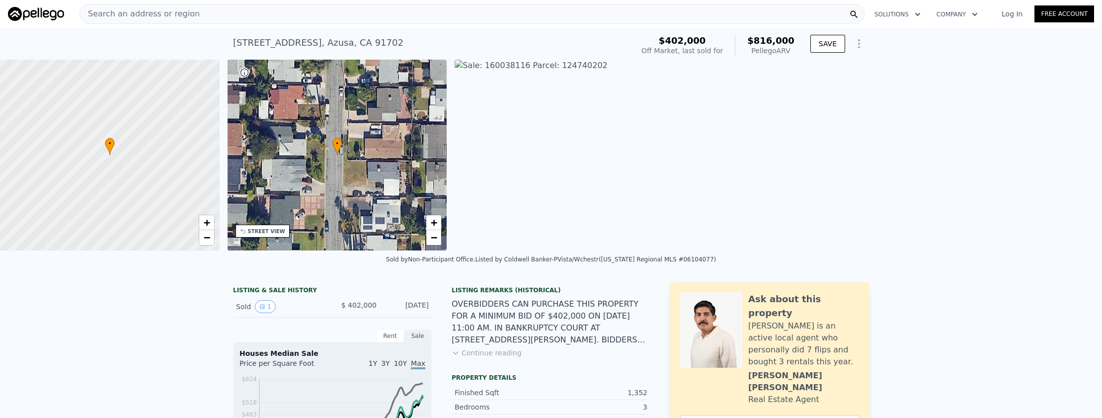
click at [297, 17] on div "Search an address or region" at bounding box center [471, 14] width 785 height 20
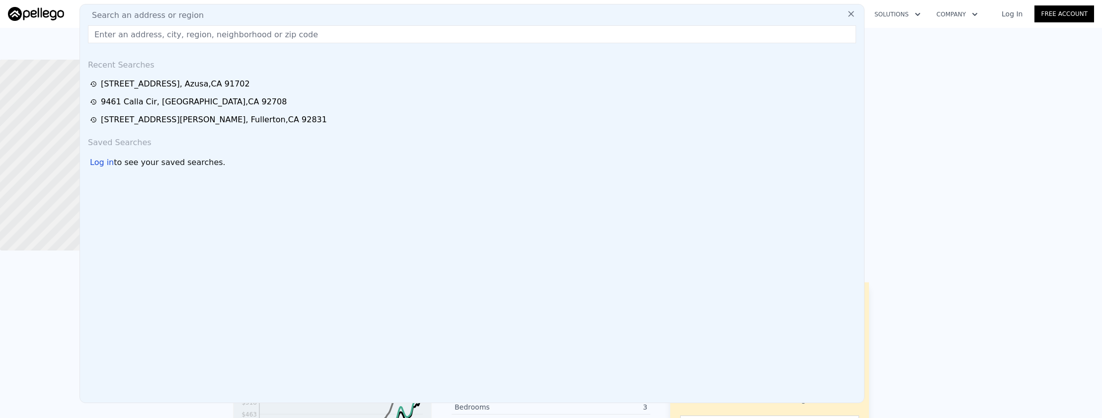
click at [305, 32] on input "text" at bounding box center [472, 34] width 768 height 18
paste input "523 E Covina Boulevard, Covina, CA 91722"
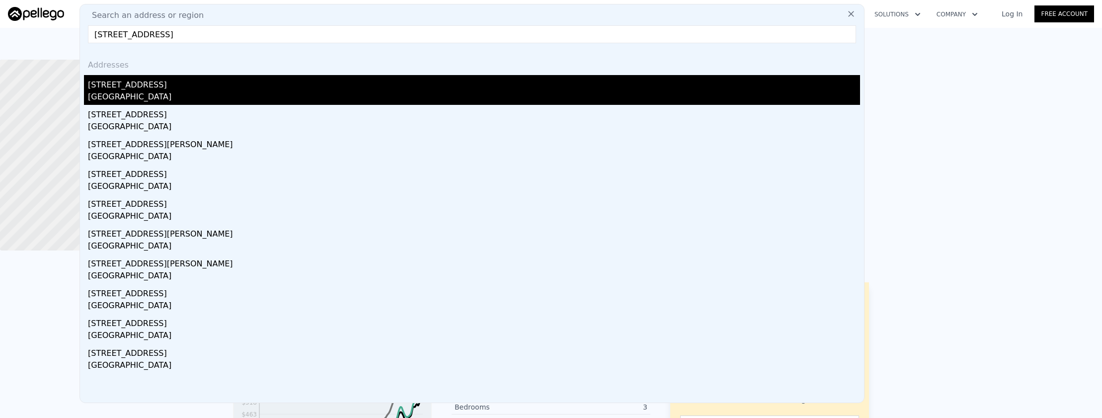
type input "523 E Covina Boulevard, Covina, CA 91722"
click at [296, 85] on div "523 E Covina Blvd" at bounding box center [474, 83] width 772 height 16
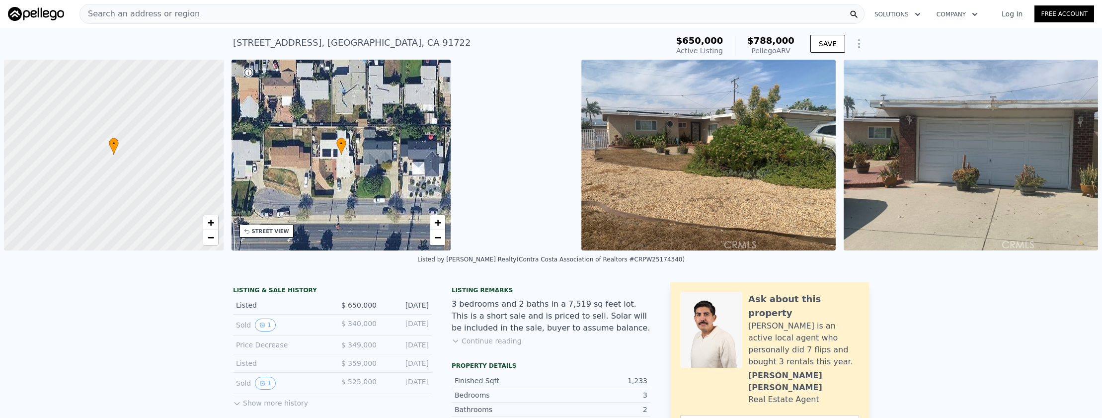
click at [191, 19] on div "Search an address or region" at bounding box center [471, 14] width 785 height 20
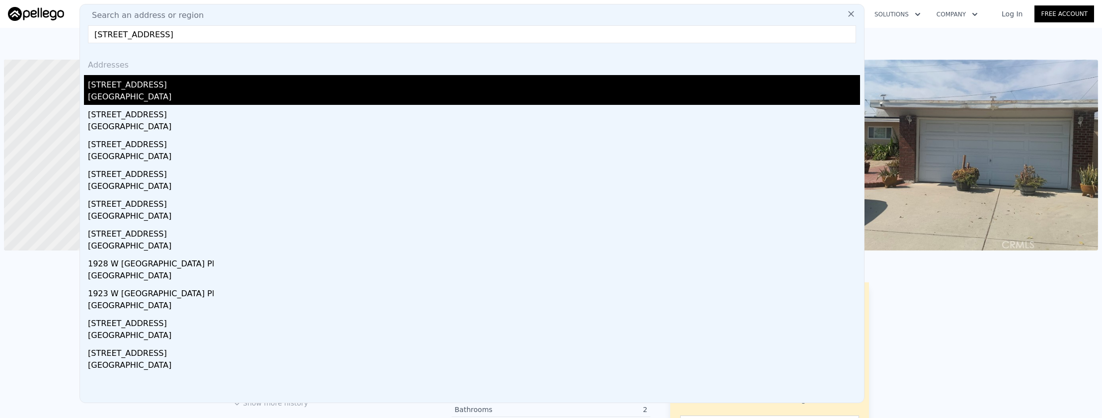
type input "2309 W Anahurst Place, Santa Ana, CA 92704"
click at [199, 79] on div "2309 W Anahurst Pl" at bounding box center [474, 83] width 772 height 16
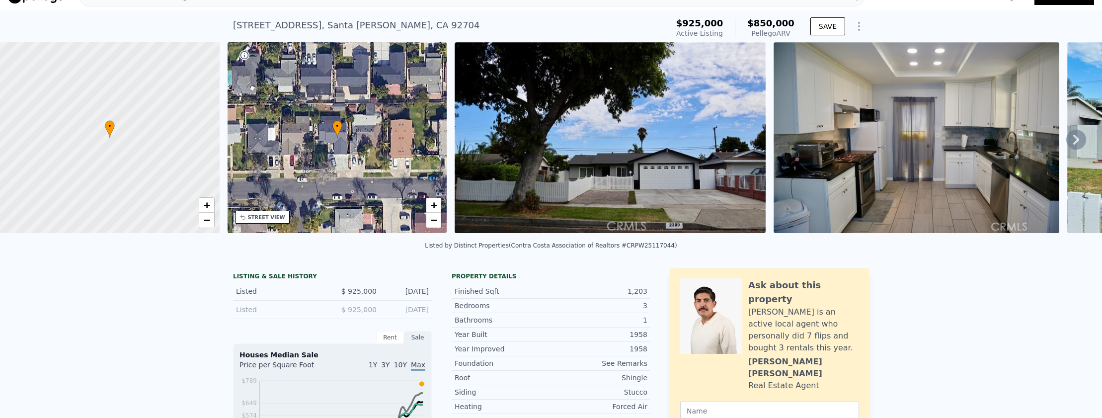
scroll to position [3, 0]
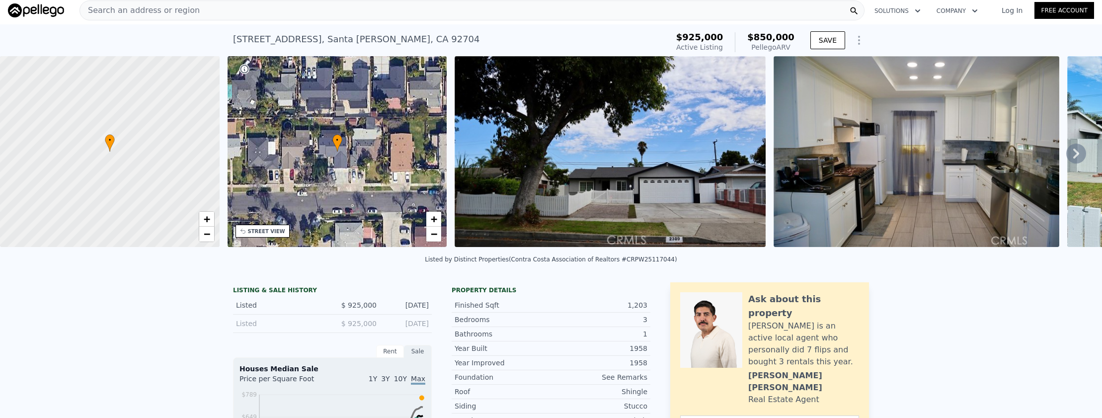
click at [324, 8] on div "Search an address or region" at bounding box center [471, 10] width 785 height 20
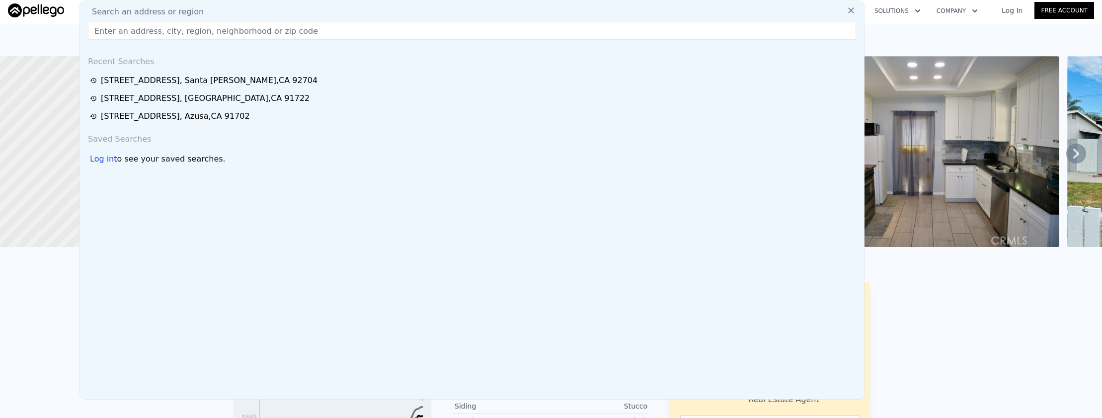
click at [325, 16] on div "Search an address or region" at bounding box center [472, 12] width 776 height 12
click at [323, 26] on input "text" at bounding box center [472, 31] width 768 height 18
paste input "12523 Lemming Street, Lakewood, CA 90715"
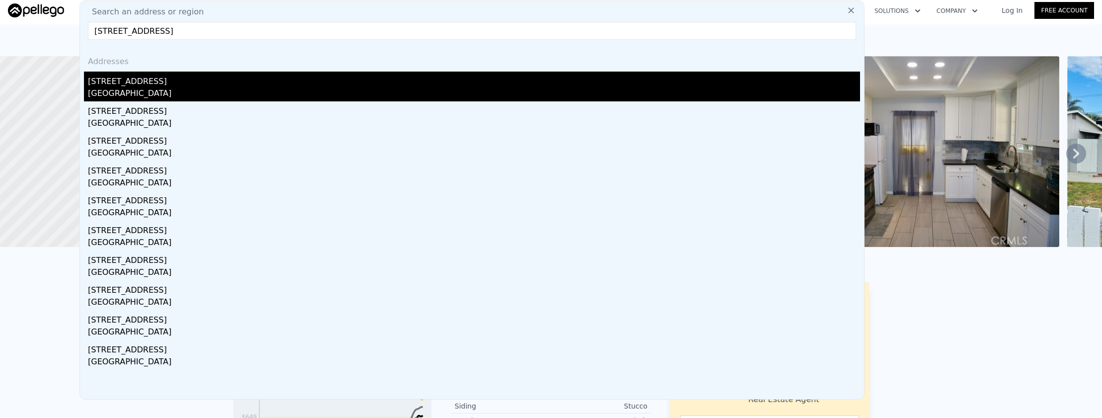
type input "12523 Lemming Street, Lakewood, CA 90715"
click at [316, 82] on div "12523 Lemming St" at bounding box center [474, 80] width 772 height 16
